Goal: Task Accomplishment & Management: Use online tool/utility

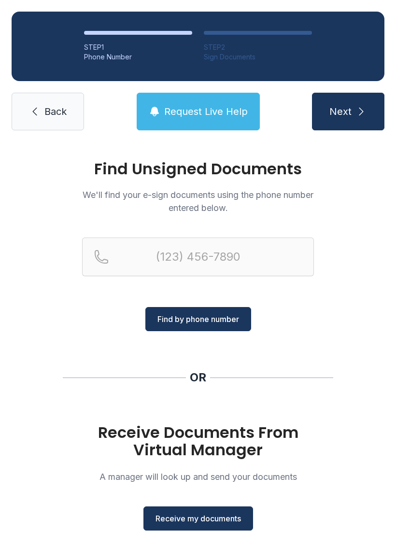
click at [202, 526] on button "Receive my documents" at bounding box center [198, 519] width 110 height 24
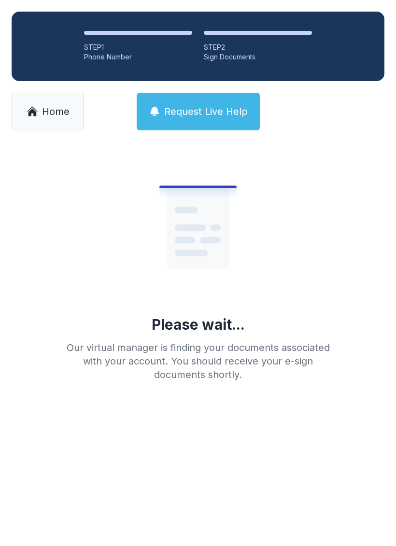
click at [193, 509] on main "Please wait... Our virtual manager is finding your documents associated with yo…" at bounding box center [198, 344] width 396 height 404
click at [48, 116] on span "Home" at bounding box center [56, 112] width 28 height 14
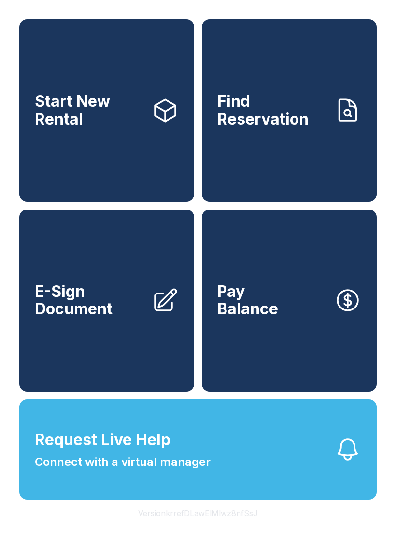
click at [133, 342] on link "E-Sign Document" at bounding box center [106, 301] width 175 height 183
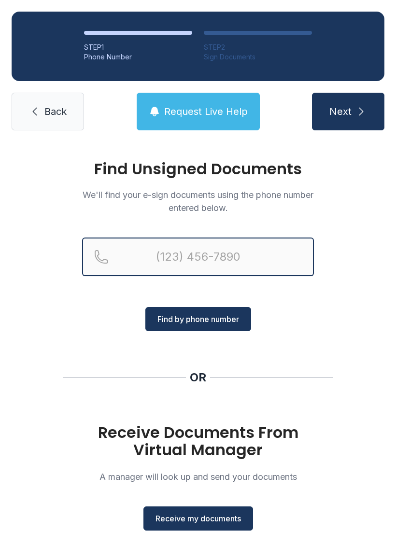
click at [189, 261] on input "Reservation phone number" at bounding box center [198, 257] width 232 height 39
type input "[PHONE_NUMBER]"
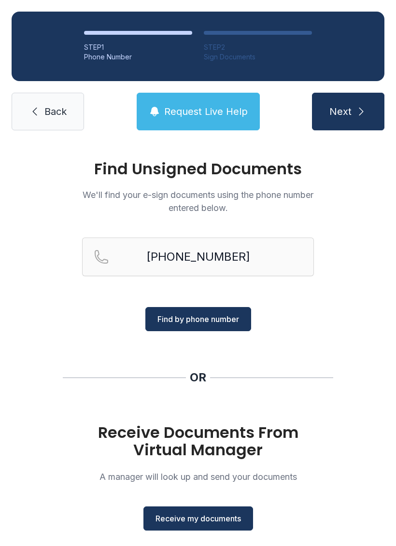
click at [221, 321] on span "Find by phone number" at bounding box center [198, 319] width 82 height 12
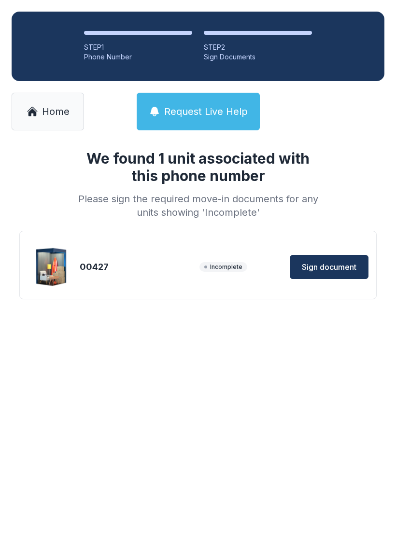
click at [343, 263] on span "Sign document" at bounding box center [329, 267] width 55 height 12
